Goal: Task Accomplishment & Management: Complete application form

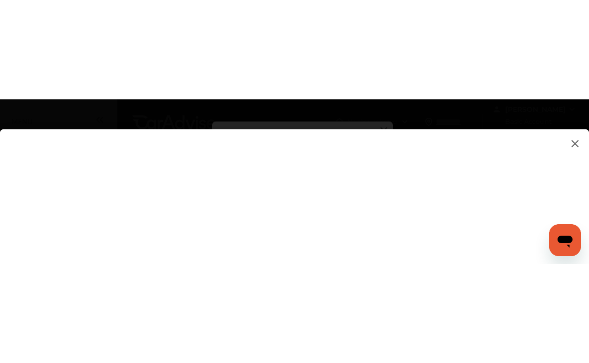
scroll to position [130, 0]
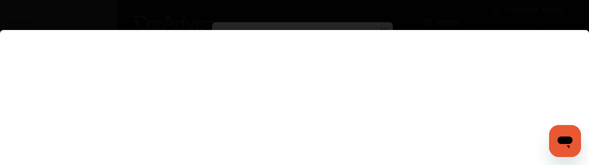
type input "**********"
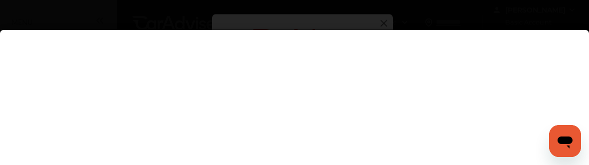
scroll to position [0, 0]
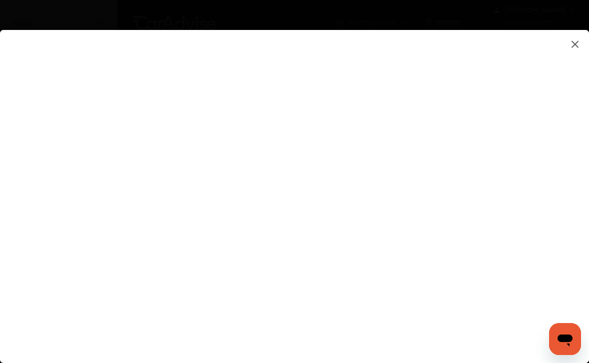
click at [493, 228] on flutter-view at bounding box center [294, 186] width 589 height 313
click at [525, 231] on flutter-view at bounding box center [294, 186] width 589 height 313
click at [490, 256] on flutter-view at bounding box center [294, 186] width 589 height 313
click at [528, 264] on flutter-view at bounding box center [294, 186] width 589 height 313
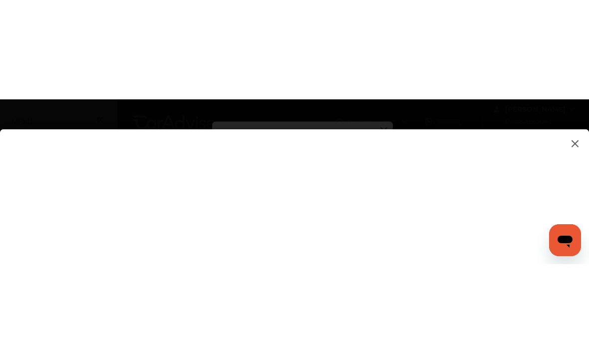
scroll to position [122, 0]
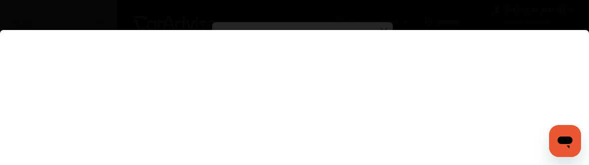
type textarea "**********"
click at [482, 145] on flutter-view at bounding box center [294, 64] width 589 height 313
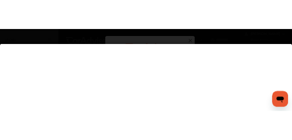
scroll to position [0, 0]
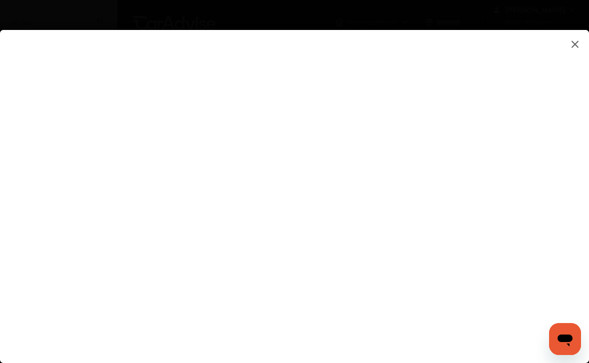
click at [459, 265] on flutter-view at bounding box center [294, 186] width 589 height 313
click at [503, 217] on flutter-view at bounding box center [294, 186] width 589 height 313
click at [534, 217] on flutter-view at bounding box center [294, 186] width 589 height 313
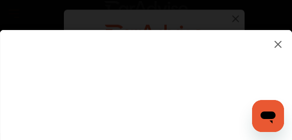
type input "*********"
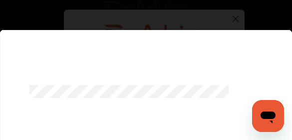
click at [265, 93] on flutter-view at bounding box center [146, 90] width 276 height 288
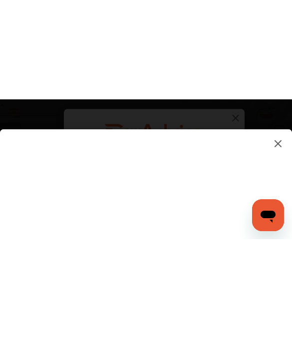
scroll to position [328, 0]
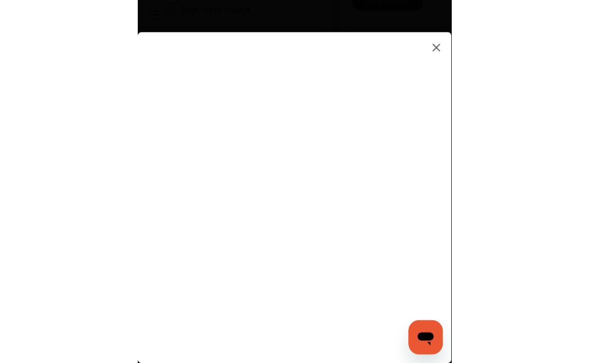
scroll to position [0, 0]
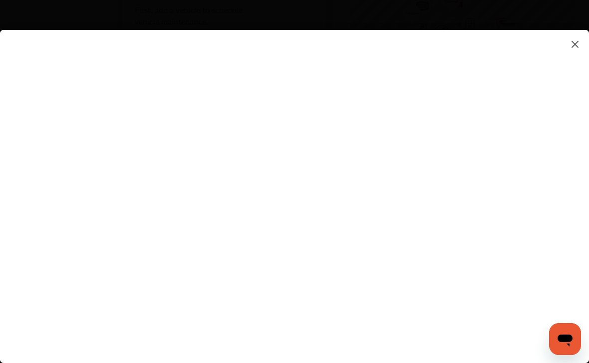
click at [527, 159] on flutter-view at bounding box center [294, 186] width 589 height 313
click at [307, 272] on flutter-view at bounding box center [294, 186] width 589 height 313
click at [348, 308] on flutter-view at bounding box center [294, 186] width 589 height 313
click at [574, 38] on img at bounding box center [575, 44] width 12 height 12
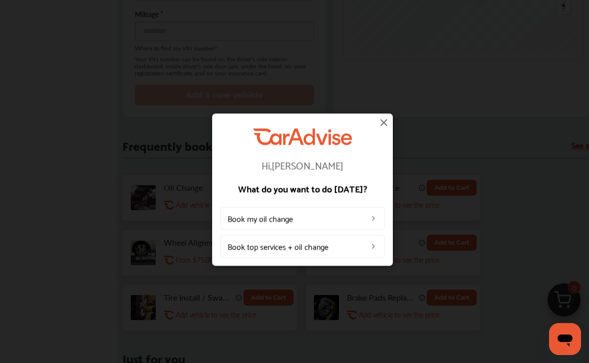
scroll to position [364, 0]
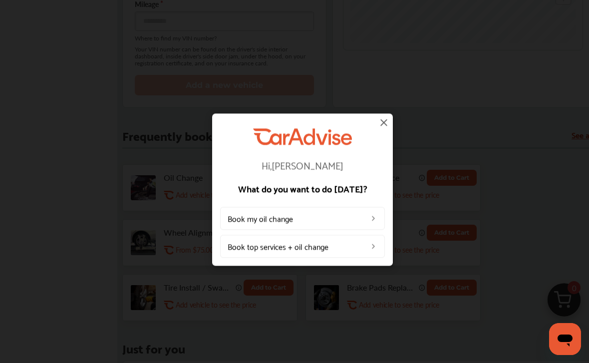
click at [386, 128] on img at bounding box center [384, 122] width 12 height 12
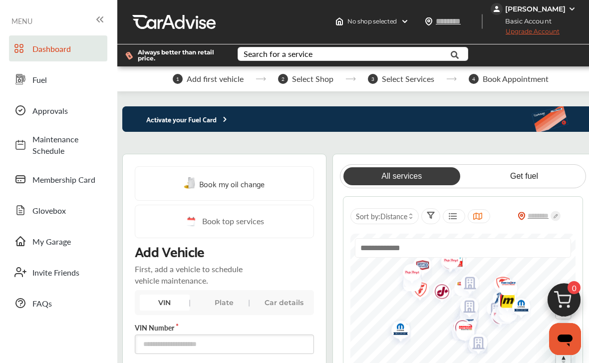
scroll to position [0, 0]
